Goal: Transaction & Acquisition: Purchase product/service

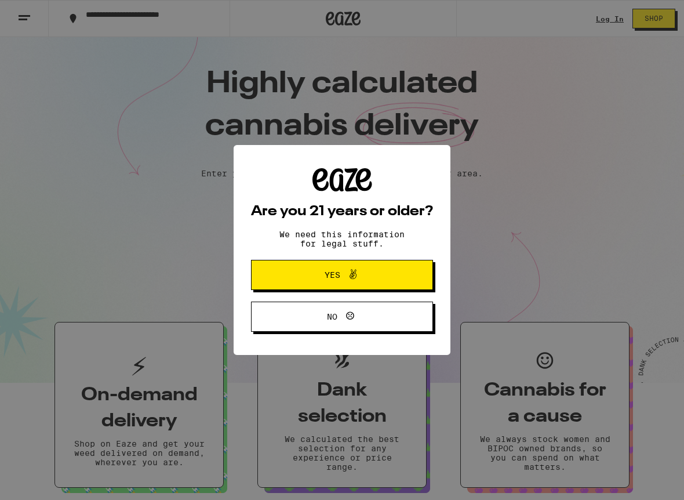
click at [364, 282] on span "Yes" at bounding box center [342, 274] width 88 height 15
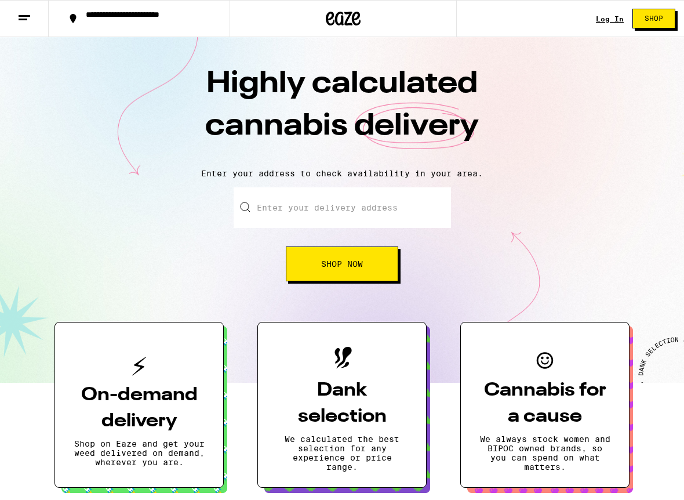
click at [26, 16] on line at bounding box center [25, 16] width 12 height 0
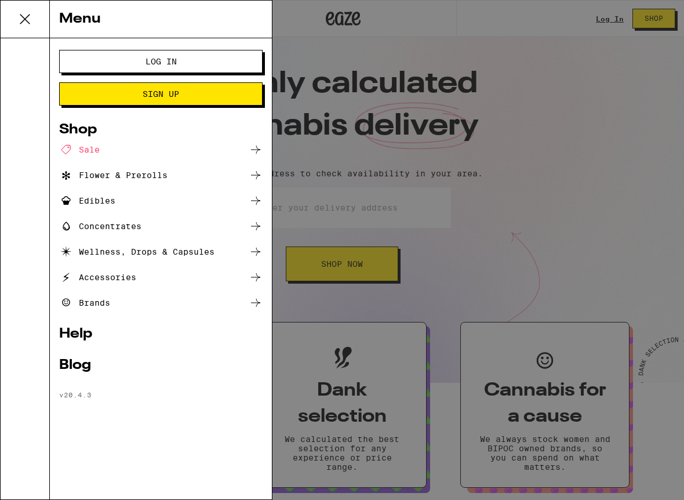
click at [310, 206] on div "Menu Log In Sign Up Shop Sale Flower & Prerolls Edibles Concentrates Wellness, …" at bounding box center [342, 250] width 684 height 500
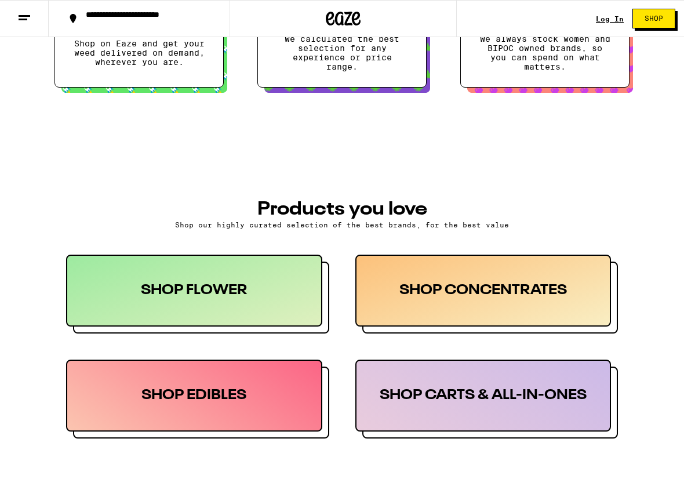
scroll to position [386, 0]
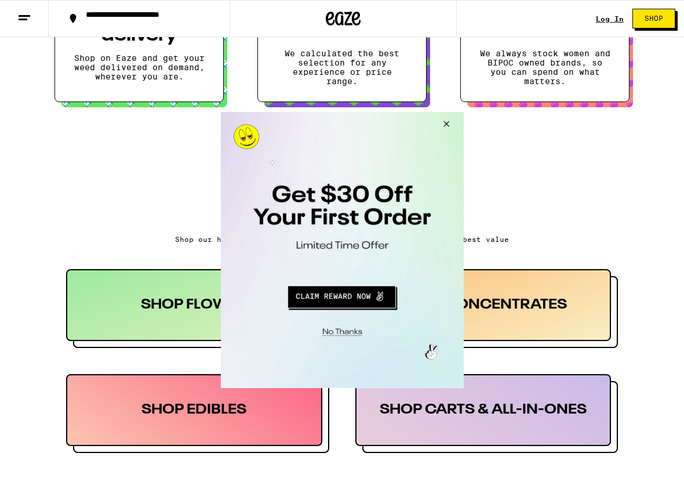
click at [448, 122] on button "Close Modal" at bounding box center [444, 126] width 31 height 28
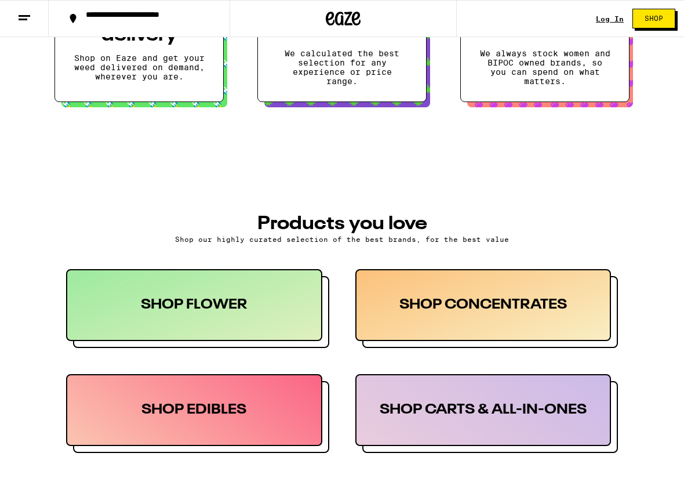
click at [472, 429] on div "SHOP CARTS & ALL-IN-ONES" at bounding box center [484, 410] width 256 height 72
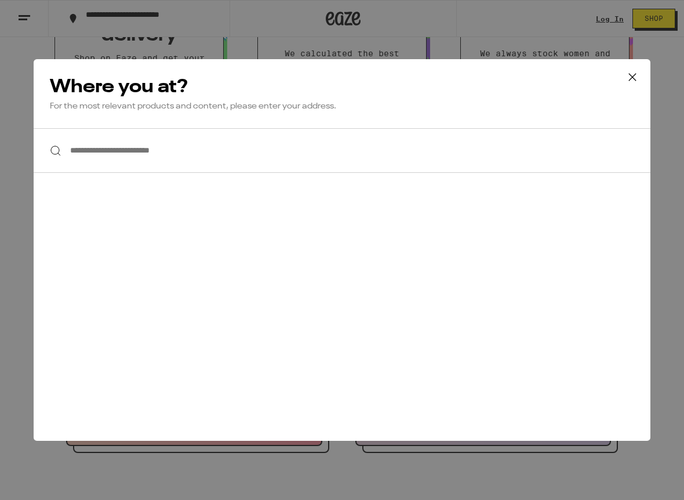
click at [238, 112] on div "Where you at? For the most relevant products and content, please enter your add…" at bounding box center [342, 93] width 617 height 69
click at [230, 108] on p "For the most relevant products and content, please enter your address." at bounding box center [342, 106] width 585 height 11
click at [222, 153] on input "**********" at bounding box center [342, 150] width 617 height 45
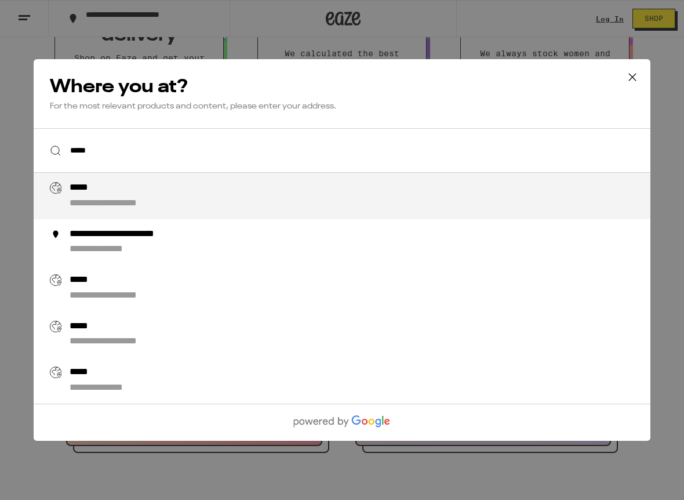
click at [209, 202] on div "**********" at bounding box center [366, 196] width 592 height 28
type input "**********"
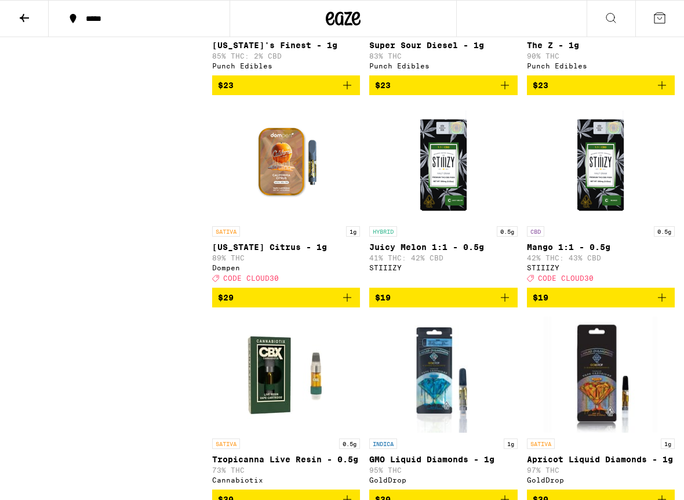
scroll to position [965, 0]
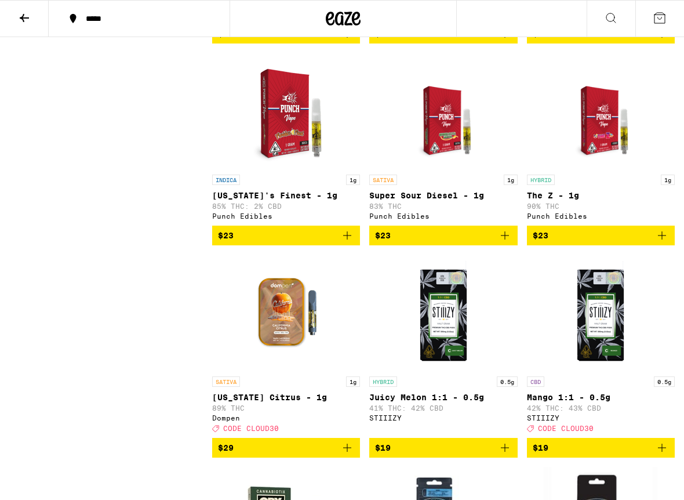
click at [426, 124] on img "Open page for Super Sour Diesel - 1g from Punch Edibles" at bounding box center [443, 111] width 90 height 116
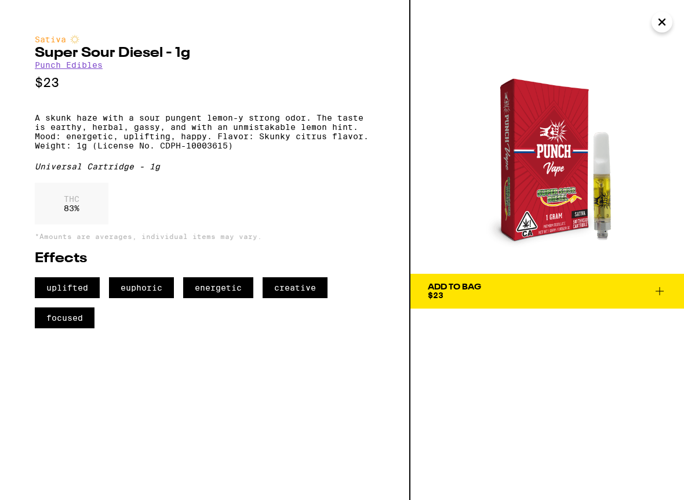
click at [530, 127] on img at bounding box center [548, 137] width 274 height 274
click at [655, 23] on button "Close" at bounding box center [662, 22] width 21 height 21
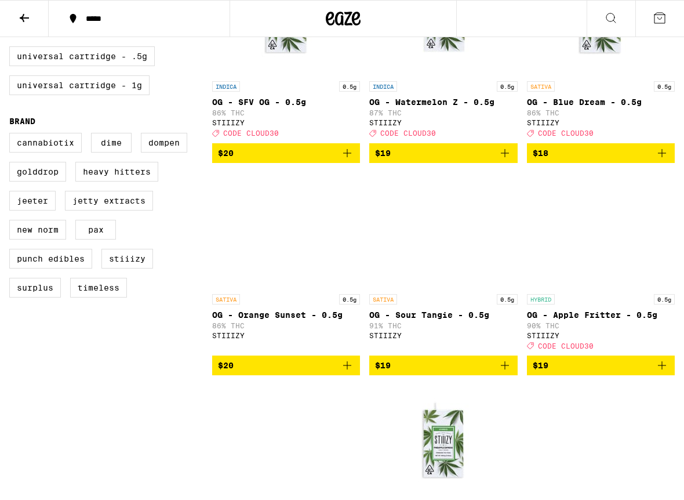
scroll to position [386, 0]
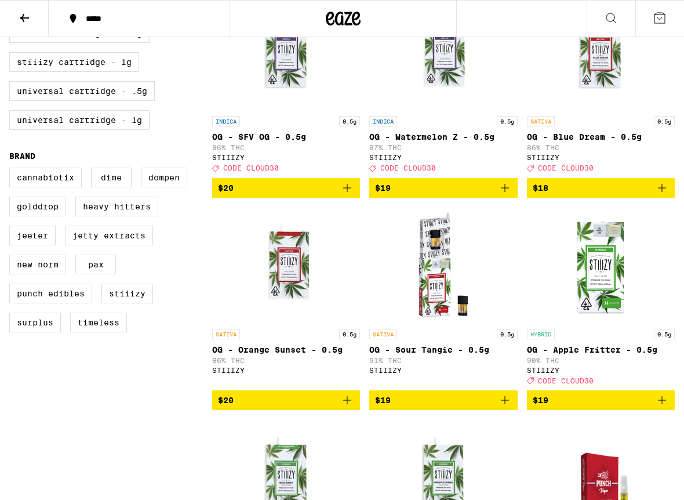
click at [275, 62] on img "Open page for OG - SFV OG - 0.5g from STIIIZY" at bounding box center [287, 52] width 116 height 116
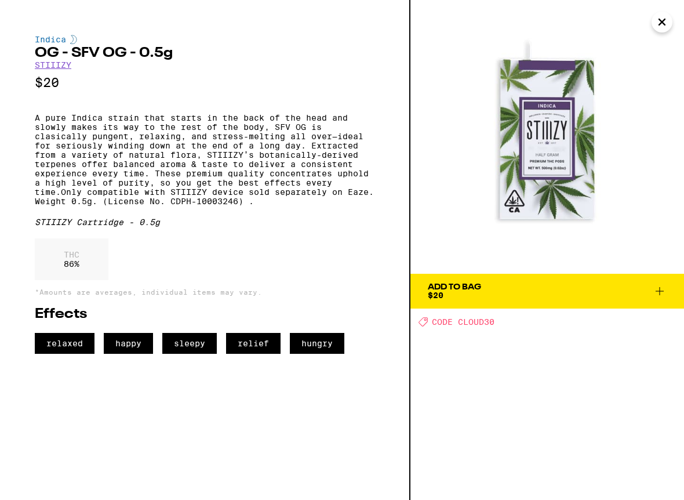
click at [187, 177] on p "A pure Indica strain that starts in the back of the head and slowly makes its w…" at bounding box center [205, 159] width 340 height 93
click at [530, 108] on img at bounding box center [548, 137] width 274 height 274
click at [659, 19] on icon "Close" at bounding box center [662, 22] width 6 height 6
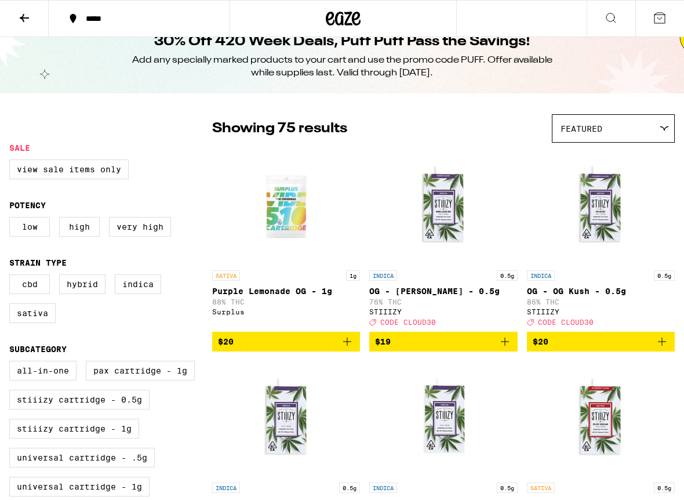
scroll to position [34, 0]
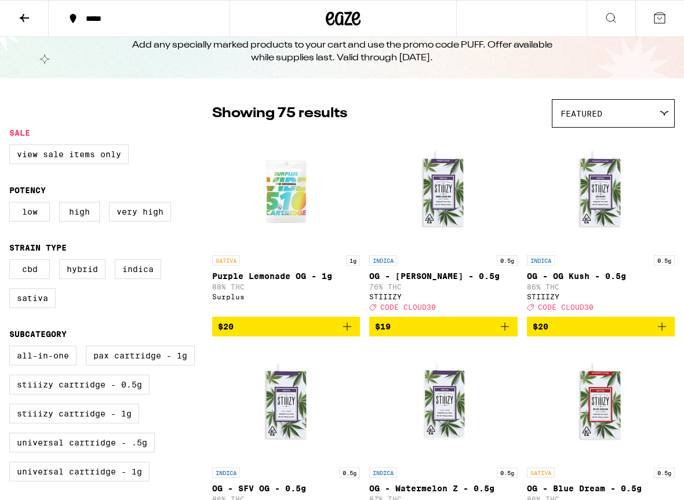
click at [35, 17] on button at bounding box center [24, 19] width 49 height 37
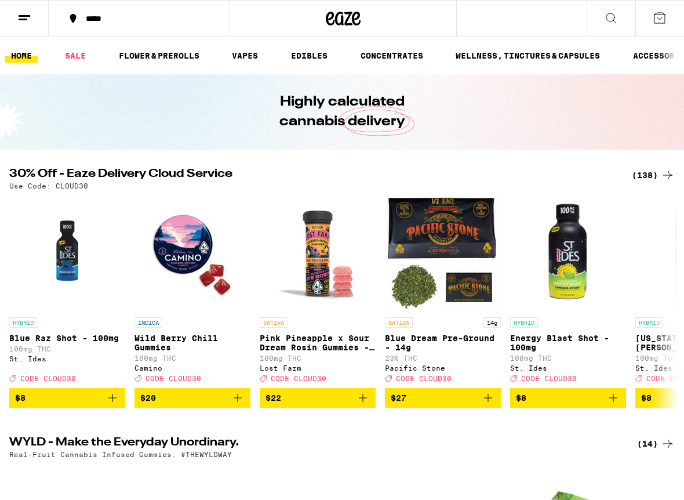
click at [531, 1] on div "*****" at bounding box center [342, 18] width 684 height 37
click at [532, 24] on div "*****" at bounding box center [342, 18] width 684 height 37
click at [618, 14] on button at bounding box center [611, 19] width 49 height 37
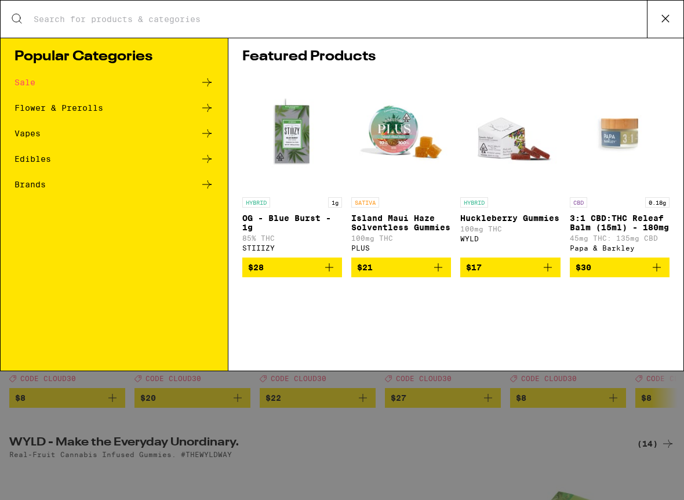
click at [608, 19] on div "Search for Products Popular Categories Sale Flower & Prerolls Vapes Edibles Bra…" at bounding box center [342, 250] width 684 height 500
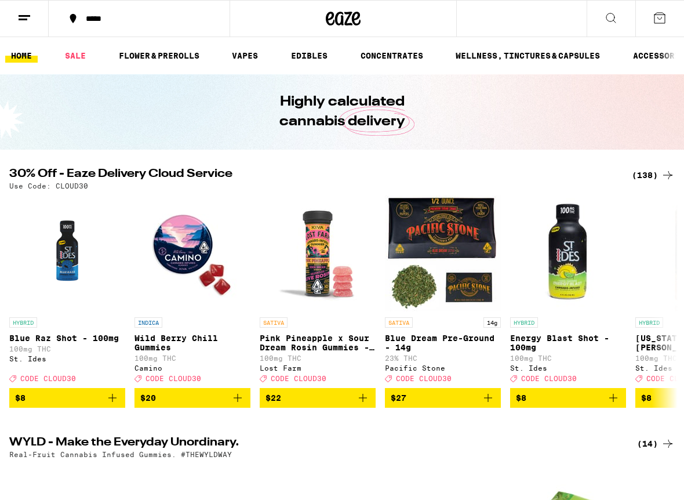
click at [612, 18] on icon at bounding box center [611, 18] width 14 height 14
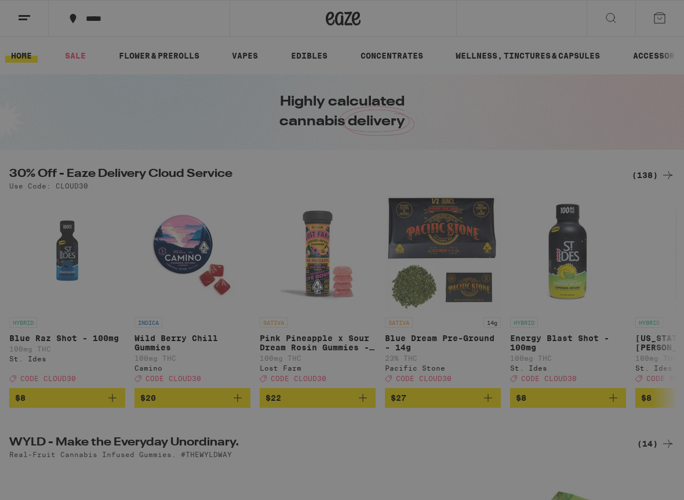
click at [241, 20] on input "Search for Products" at bounding box center [340, 19] width 614 height 10
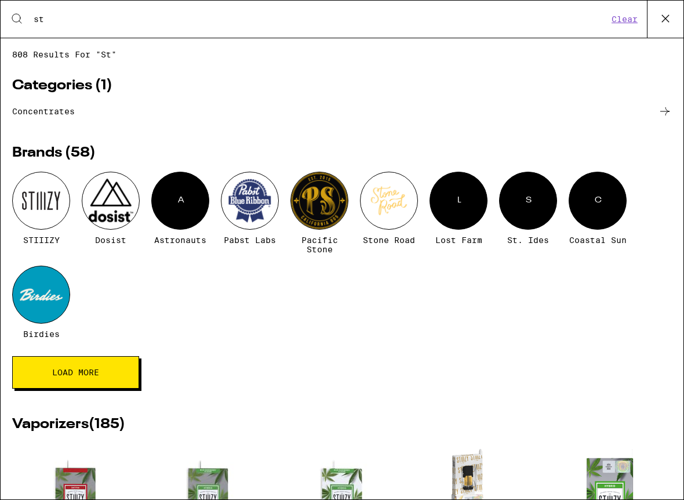
type input "st"
click at [46, 198] on div at bounding box center [41, 201] width 58 height 58
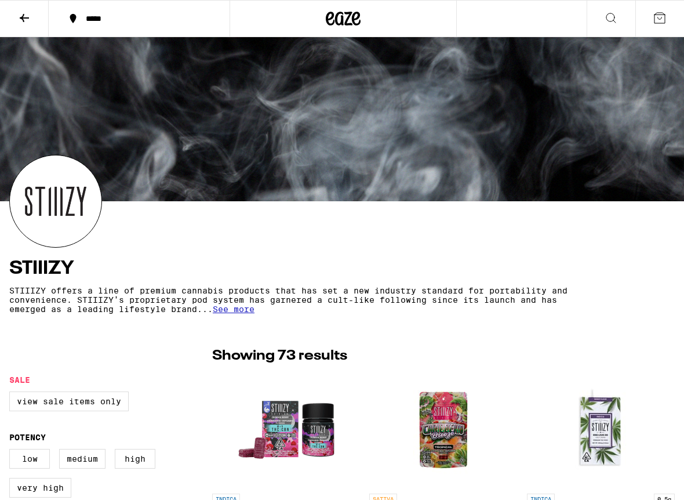
click at [28, 9] on button at bounding box center [24, 19] width 49 height 37
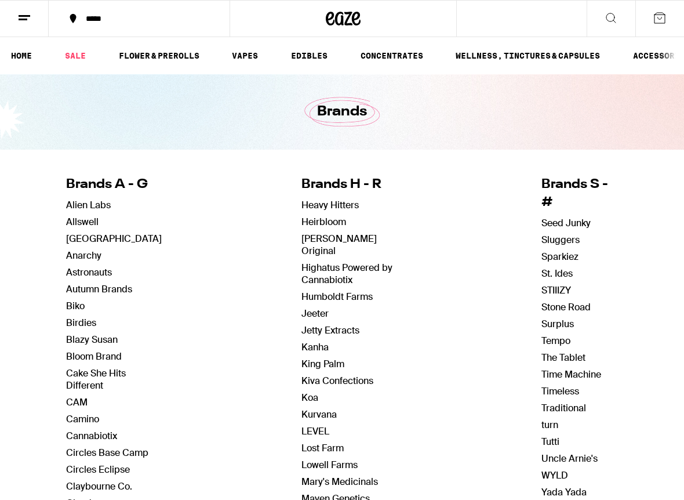
click at [532, 24] on div "*****" at bounding box center [342, 18] width 684 height 37
click at [608, 16] on icon at bounding box center [611, 18] width 14 height 14
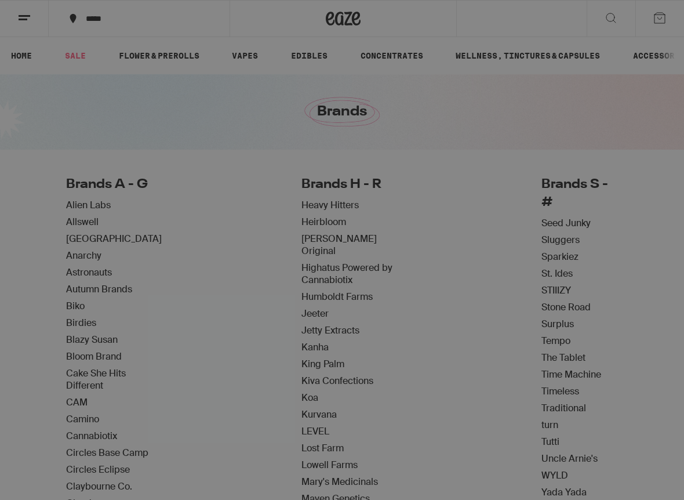
click at [499, 147] on img "Open page for Huckleberry Gummies from WYLD" at bounding box center [511, 133] width 100 height 116
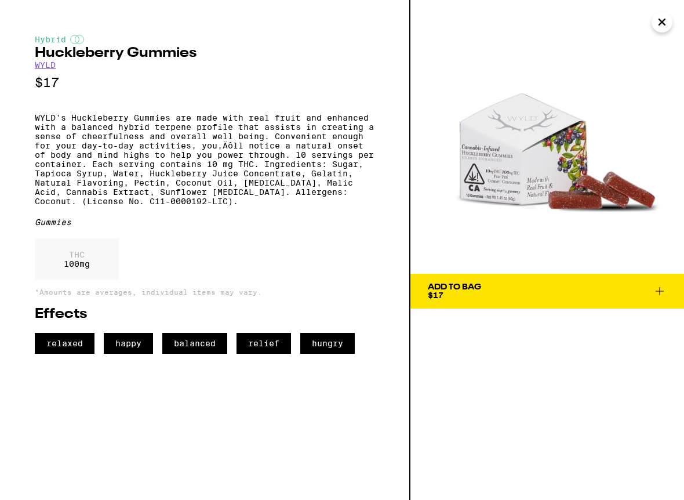
click at [42, 64] on link "WYLD" at bounding box center [45, 64] width 21 height 9
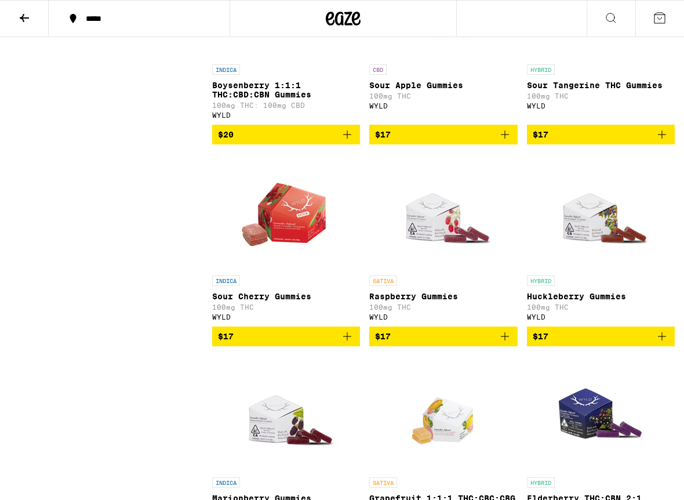
scroll to position [639, 0]
